Goal: Task Accomplishment & Management: Manage account settings

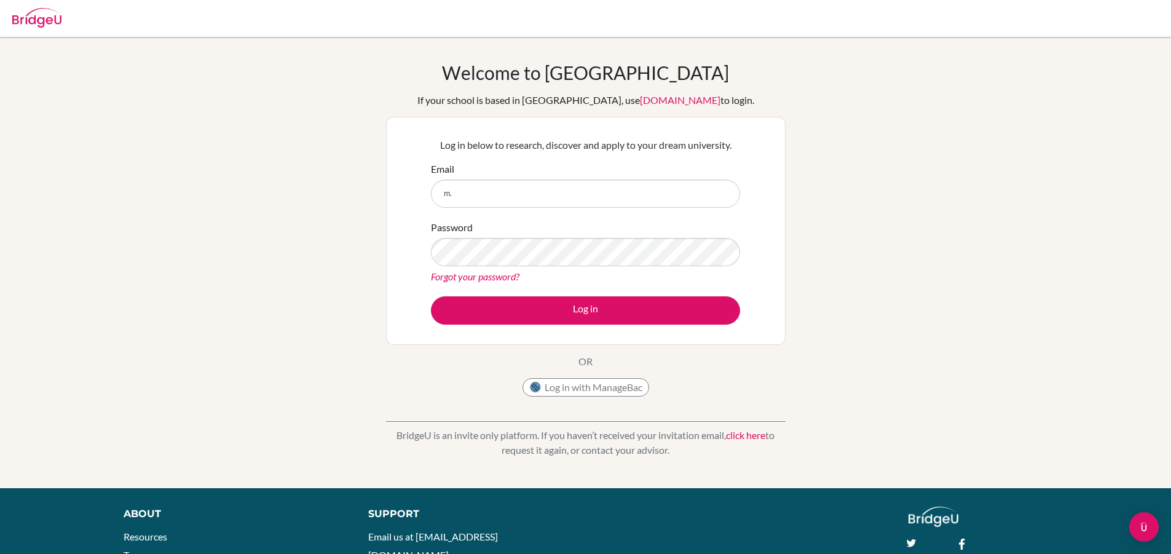
click at [545, 195] on input "m." at bounding box center [585, 193] width 309 height 28
type input "[PERSON_NAME][EMAIL_ADDRESS][DOMAIN_NAME]"
drag, startPoint x: 536, startPoint y: 197, endPoint x: 413, endPoint y: 206, distance: 123.3
click at [413, 206] on div "Log in below to research, discover and apply to your dream university. Email m.…" at bounding box center [586, 231] width 400 height 228
click at [455, 277] on link "Forgot your password?" at bounding box center [475, 276] width 89 height 12
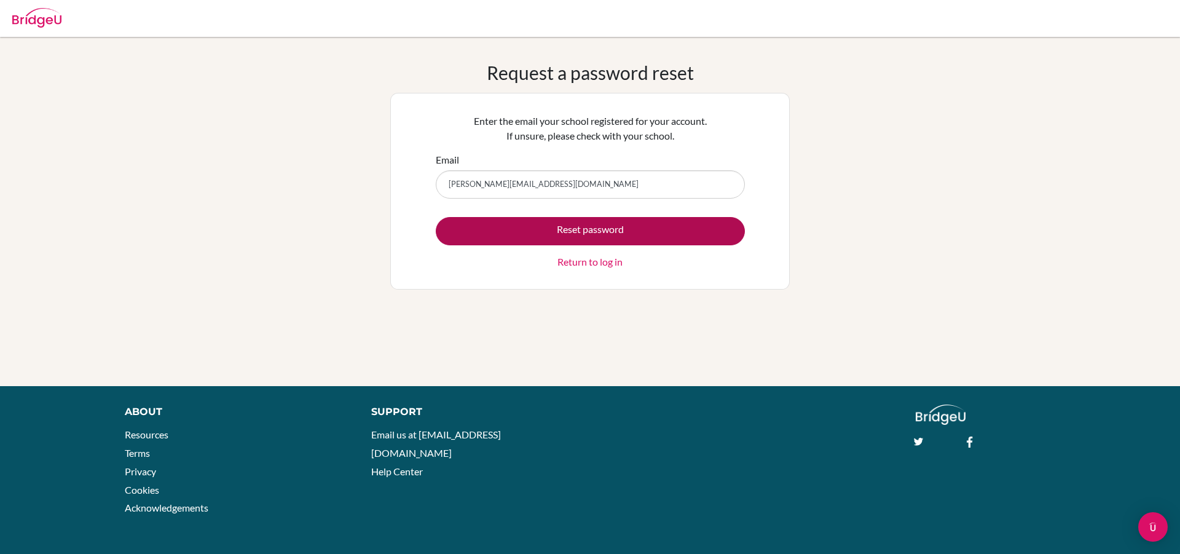
type input "[PERSON_NAME][EMAIL_ADDRESS][DOMAIN_NAME]"
click at [526, 221] on button "Reset password" at bounding box center [590, 231] width 309 height 28
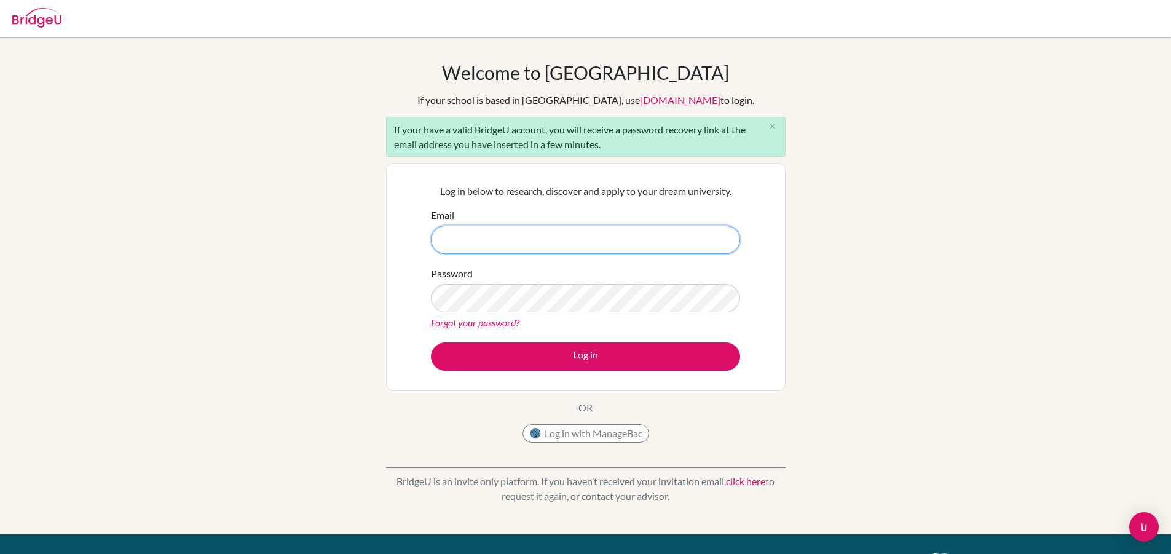
click at [487, 246] on input "Email" at bounding box center [585, 240] width 309 height 28
click at [491, 235] on input "Email" at bounding box center [585, 240] width 309 height 28
type input "[PERSON_NAME][EMAIL_ADDRESS][DOMAIN_NAME]"
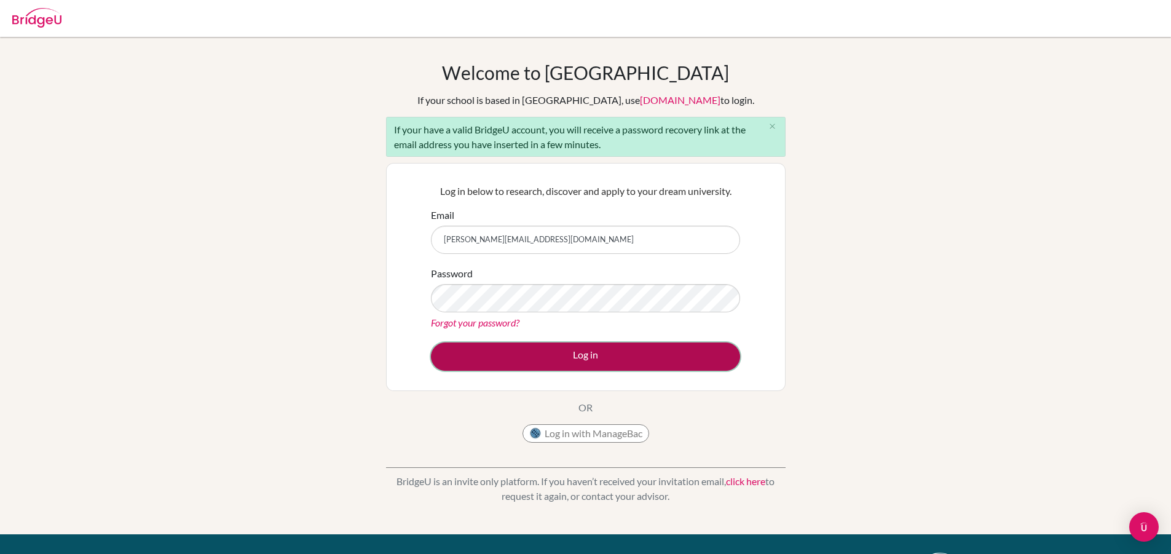
click at [547, 355] on button "Log in" at bounding box center [585, 356] width 309 height 28
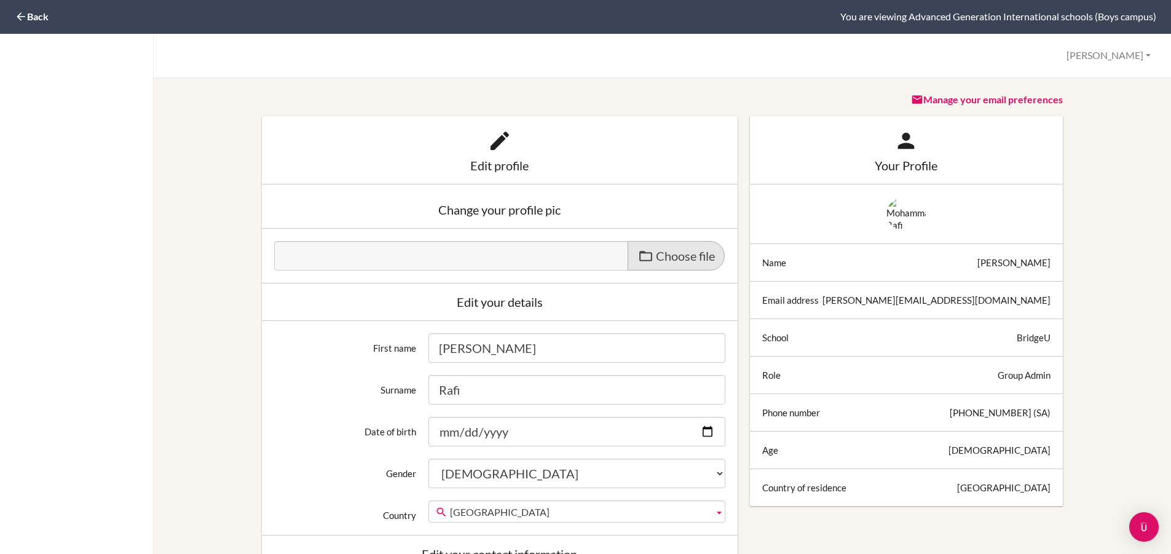
click at [656, 259] on span "Choose file" at bounding box center [685, 255] width 59 height 15
click at [462, 255] on input "Choose file" at bounding box center [368, 248] width 188 height 14
click at [692, 253] on span "Choose file" at bounding box center [685, 255] width 59 height 15
click at [462, 253] on input "Choose file" at bounding box center [368, 248] width 188 height 14
type input "C:\fakepath\AGS logo.png"
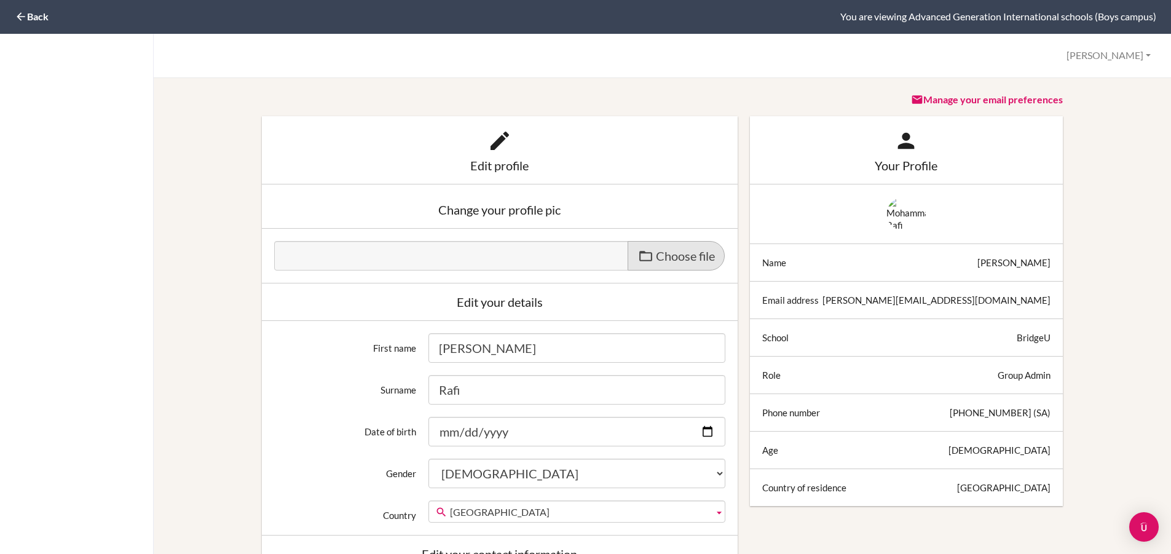
type input "AGS logo.png"
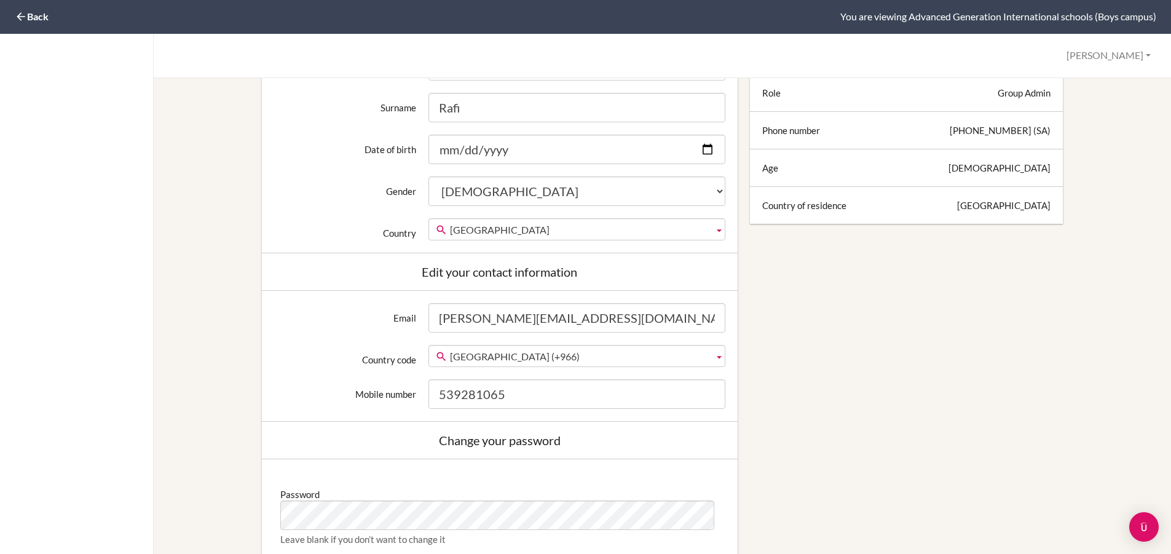
scroll to position [261, 0]
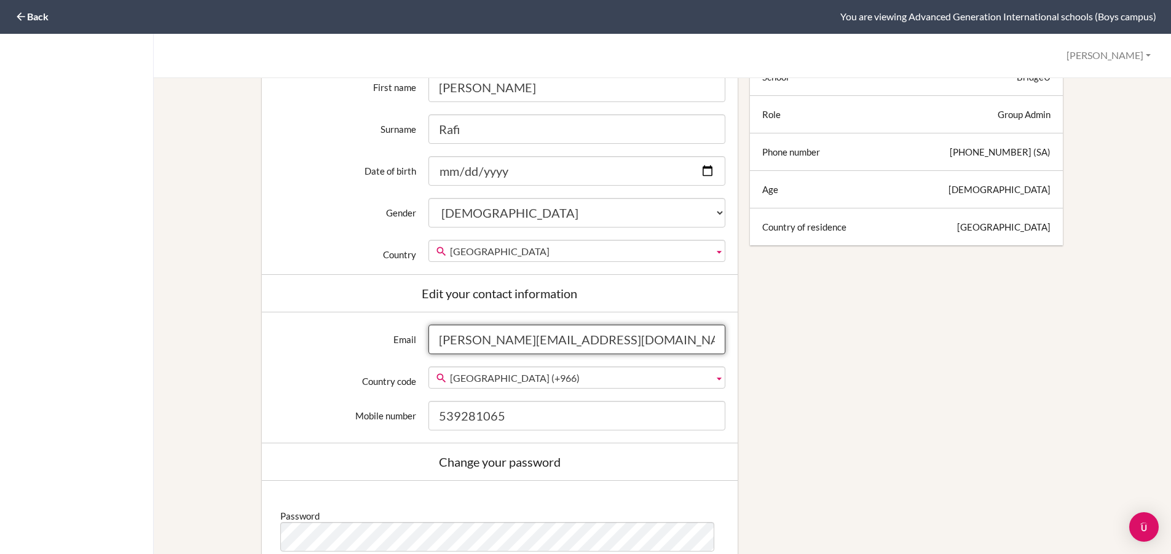
click at [583, 334] on input "[PERSON_NAME][EMAIL_ADDRESS][DOMAIN_NAME]" at bounding box center [576, 340] width 296 height 30
drag, startPoint x: 473, startPoint y: 330, endPoint x: 417, endPoint y: 329, distance: 55.9
click at [417, 329] on div "Email [PERSON_NAME][EMAIL_ADDRESS][DOMAIN_NAME]" at bounding box center [499, 340] width 463 height 30
type input "s"
paste input "[EMAIL_ADDRESS][DOMAIN_NAME]"
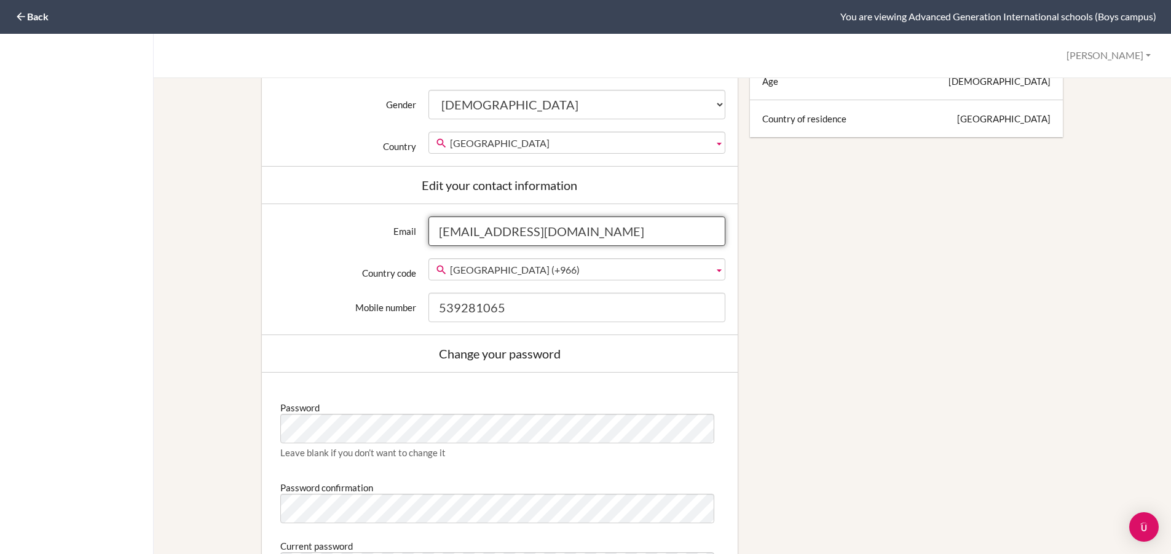
scroll to position [676, 0]
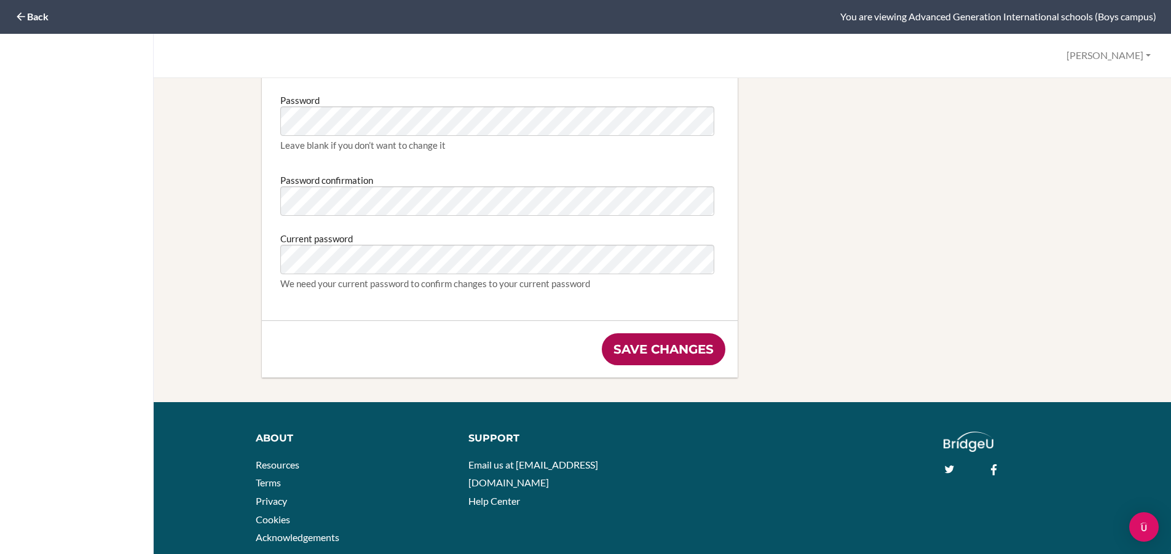
type input "[EMAIL_ADDRESS][DOMAIN_NAME]"
click at [644, 356] on input "Save changes" at bounding box center [664, 349] width 124 height 32
